Goal: Find specific page/section: Find specific page/section

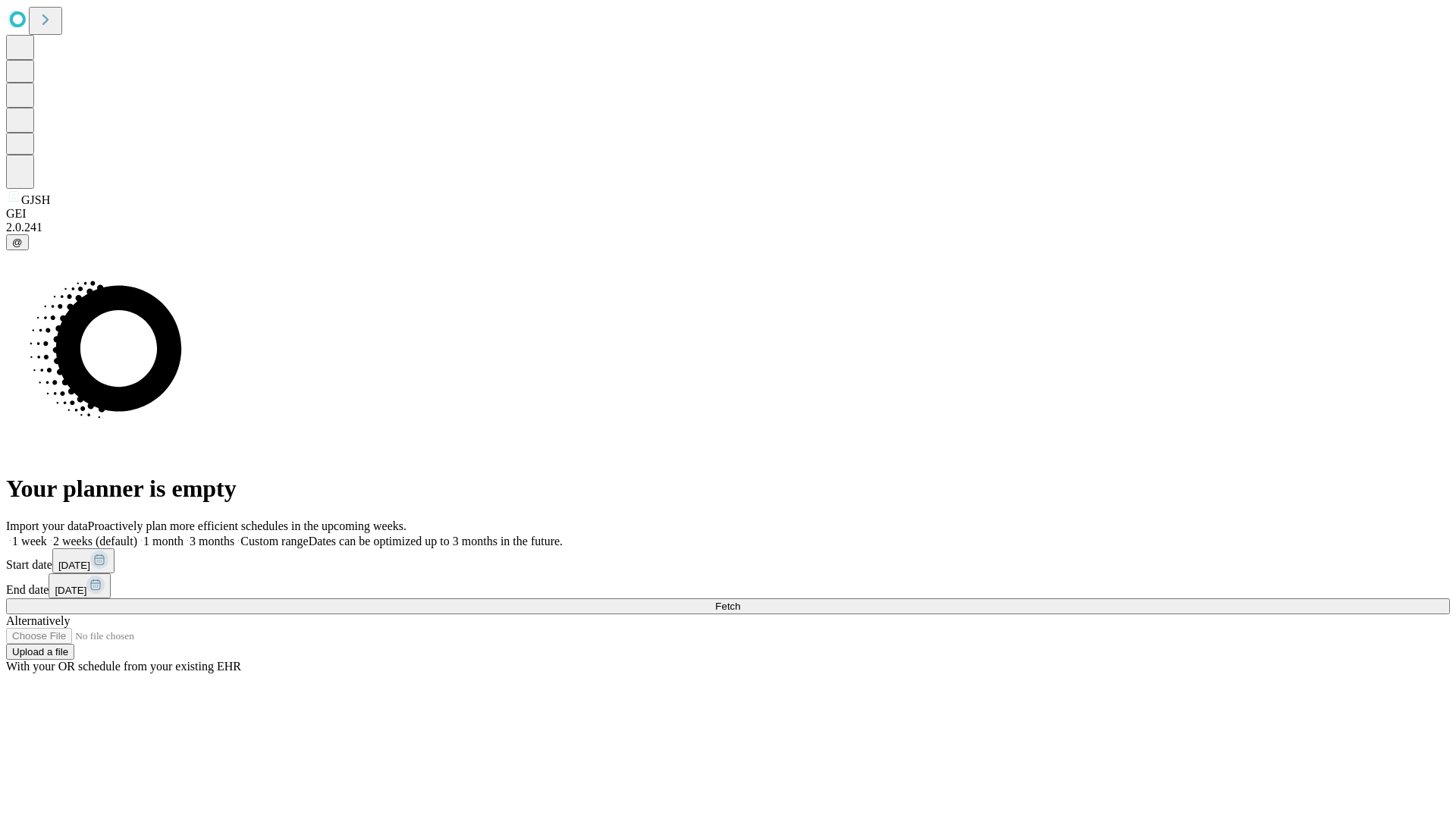
click at [740, 601] on span "Fetch" at bounding box center [727, 606] width 25 height 12
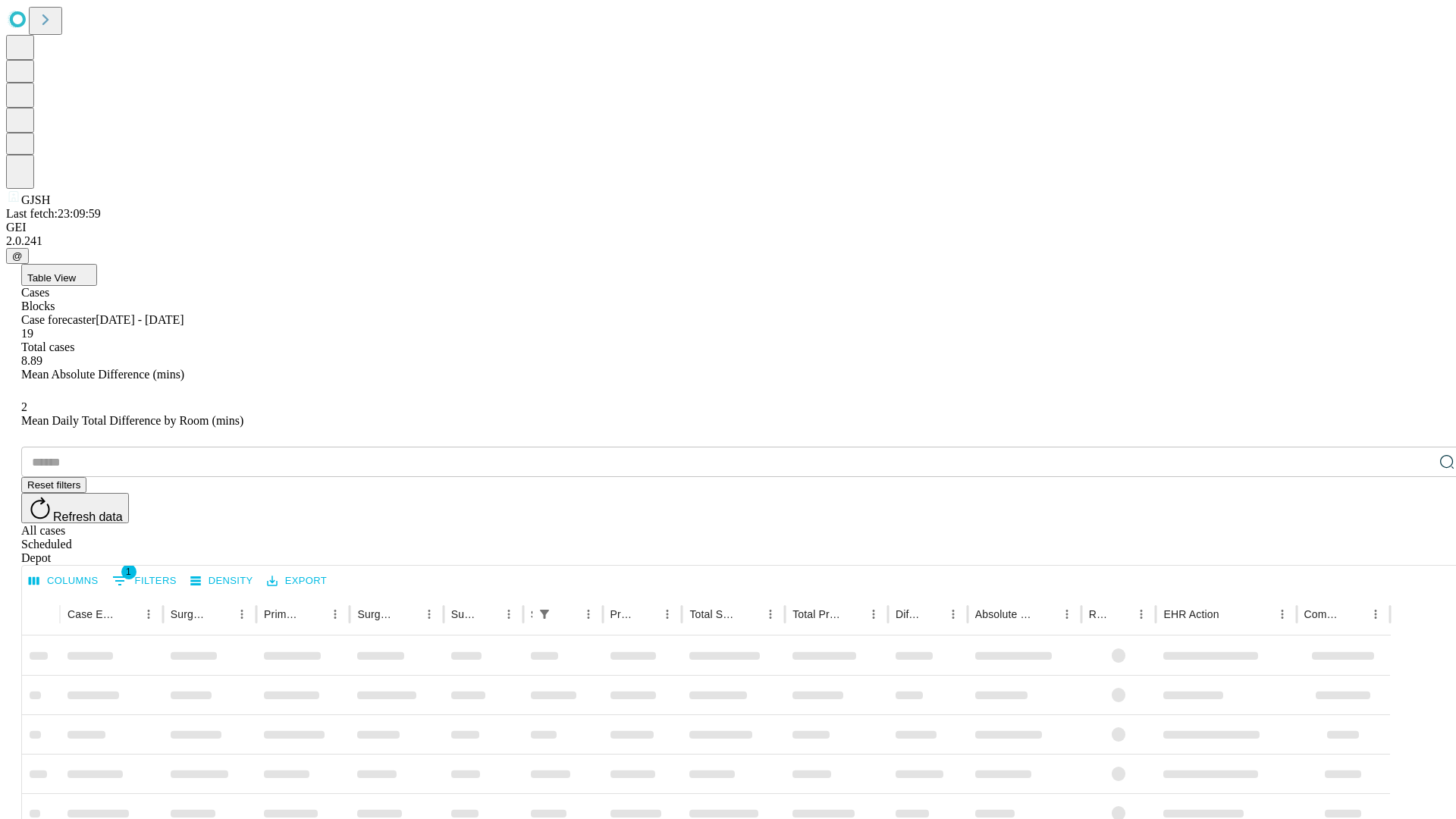
click at [1417, 551] on div "Depot" at bounding box center [743, 558] width 1444 height 14
